Goal: Obtain resource: Download file/media

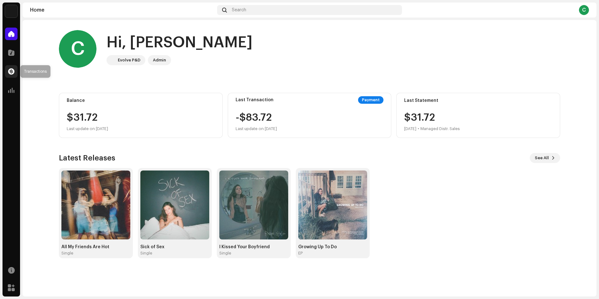
click at [9, 71] on span at bounding box center [11, 71] width 6 height 5
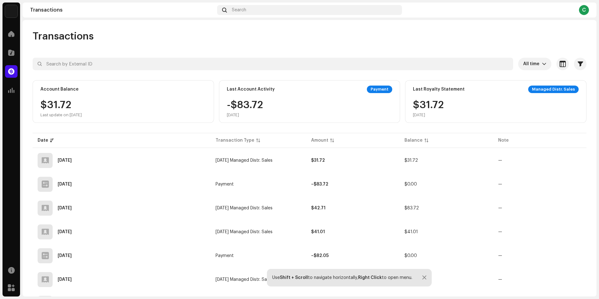
click at [425, 276] on div at bounding box center [424, 277] width 4 height 5
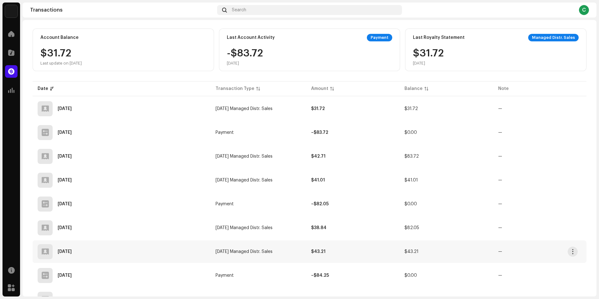
scroll to position [63, 0]
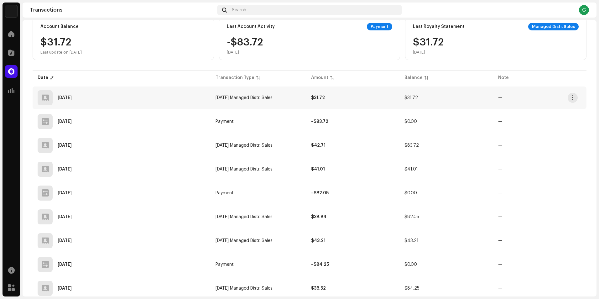
click at [238, 96] on span "[DATE] Managed Distr. Sales" at bounding box center [243, 97] width 57 height 4
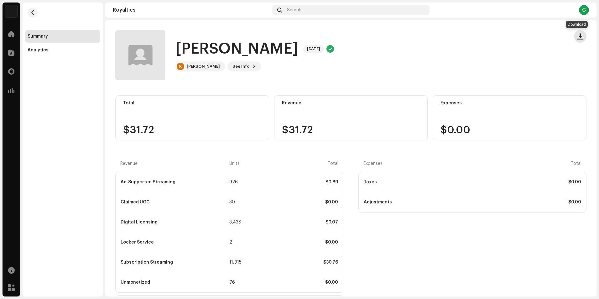
click at [577, 37] on span "button" at bounding box center [580, 36] width 6 height 5
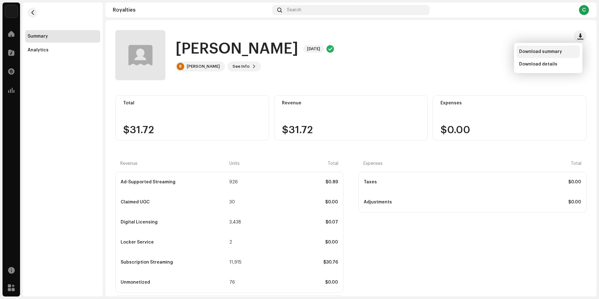
click at [540, 54] on div "Download summary" at bounding box center [547, 51] width 63 height 13
